Goal: Task Accomplishment & Management: Use online tool/utility

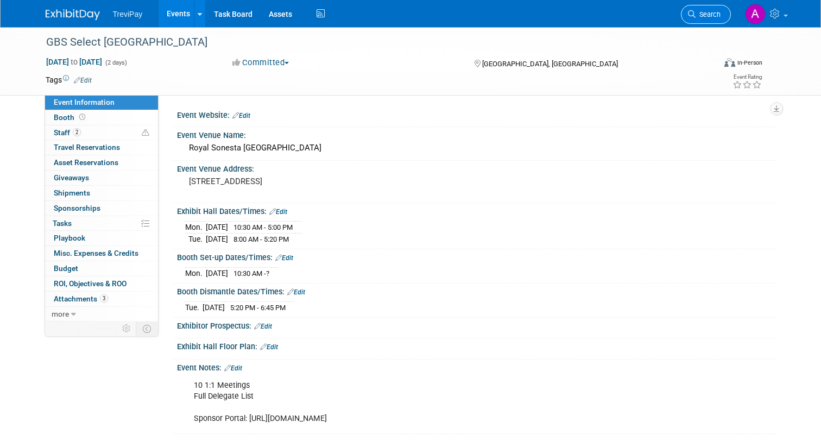
click at [709, 5] on link "Search" at bounding box center [706, 14] width 50 height 19
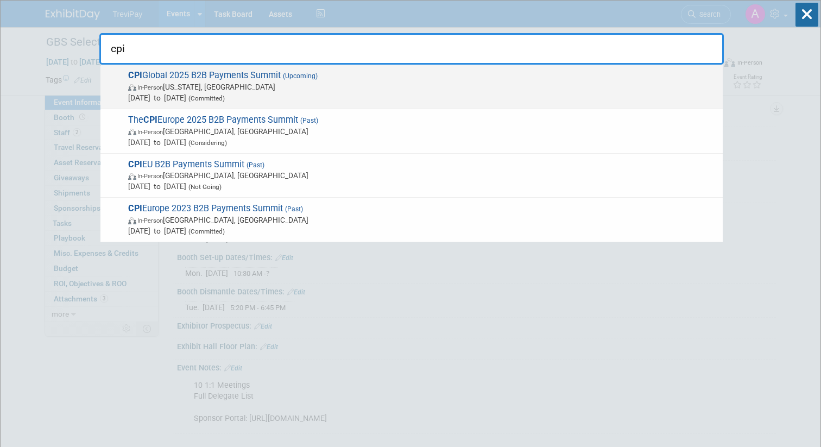
type input "cpi"
click at [480, 94] on span "Nov 18, 2025 to Nov 19, 2025 (Committed)" at bounding box center [422, 97] width 589 height 11
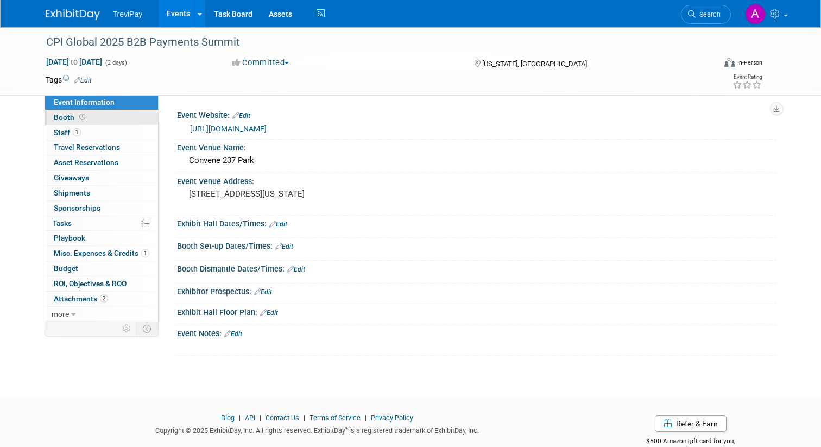
click at [117, 122] on link "Booth" at bounding box center [101, 117] width 113 height 15
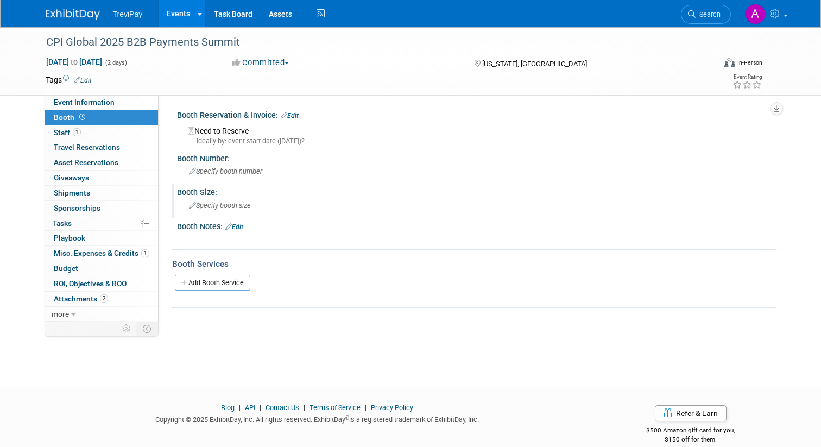
click at [235, 205] on span "Specify booth size" at bounding box center [220, 206] width 62 height 8
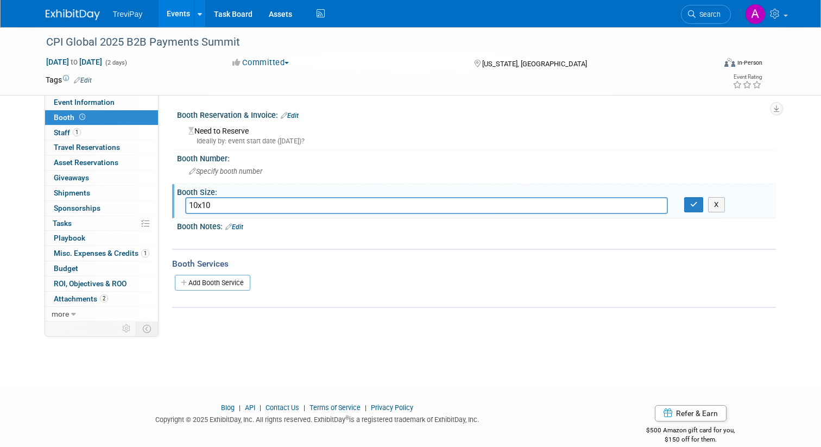
type input "10x10"
